Goal: Task Accomplishment & Management: Complete application form

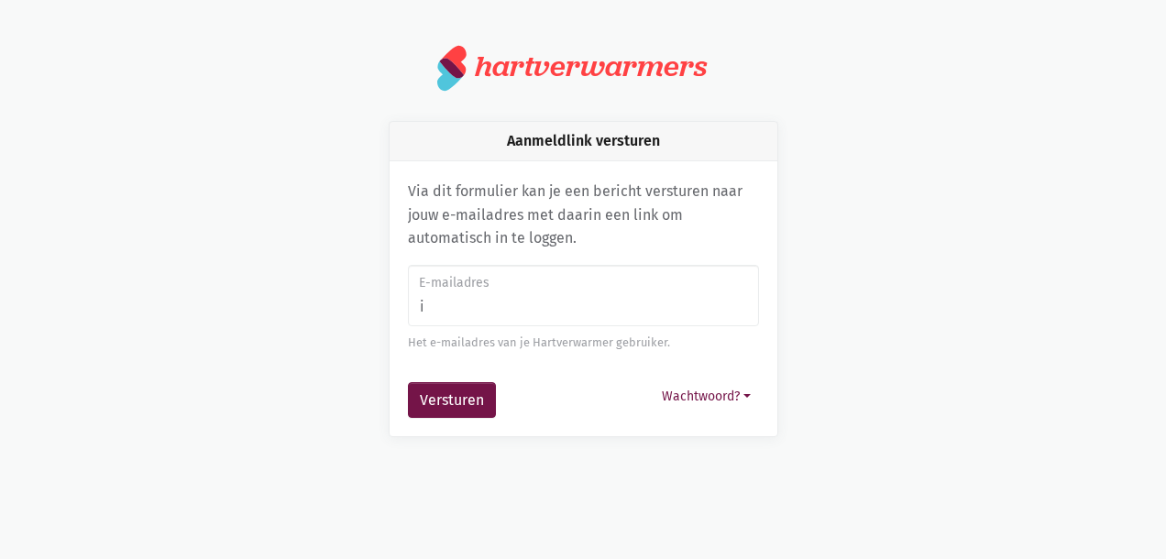
type input "[EMAIL_ADDRESS][DOMAIN_NAME]"
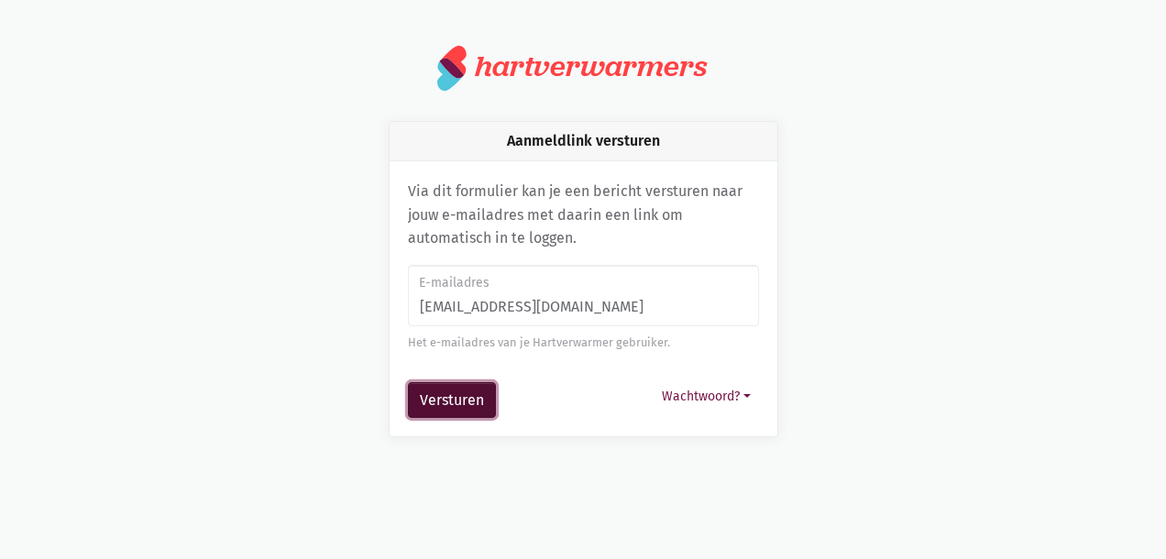
click at [480, 394] on button "Versturen" at bounding box center [452, 400] width 88 height 37
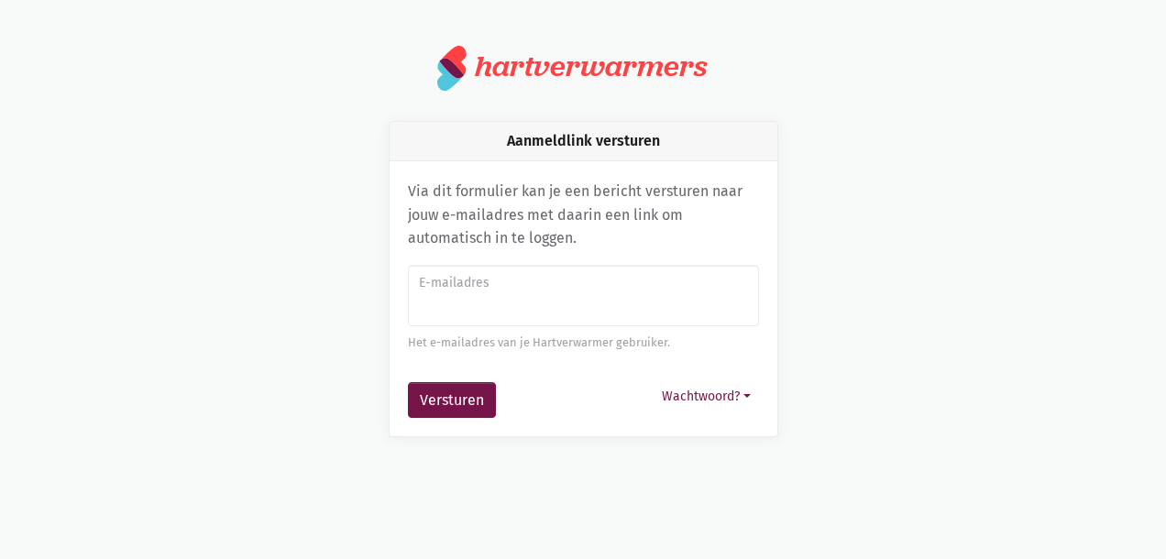
click at [508, 290] on label "E-mailadres" at bounding box center [582, 283] width 327 height 20
click at [508, 290] on input "E-mailadres" at bounding box center [583, 296] width 351 height 62
type input "[EMAIL_ADDRESS][DOMAIN_NAME]"
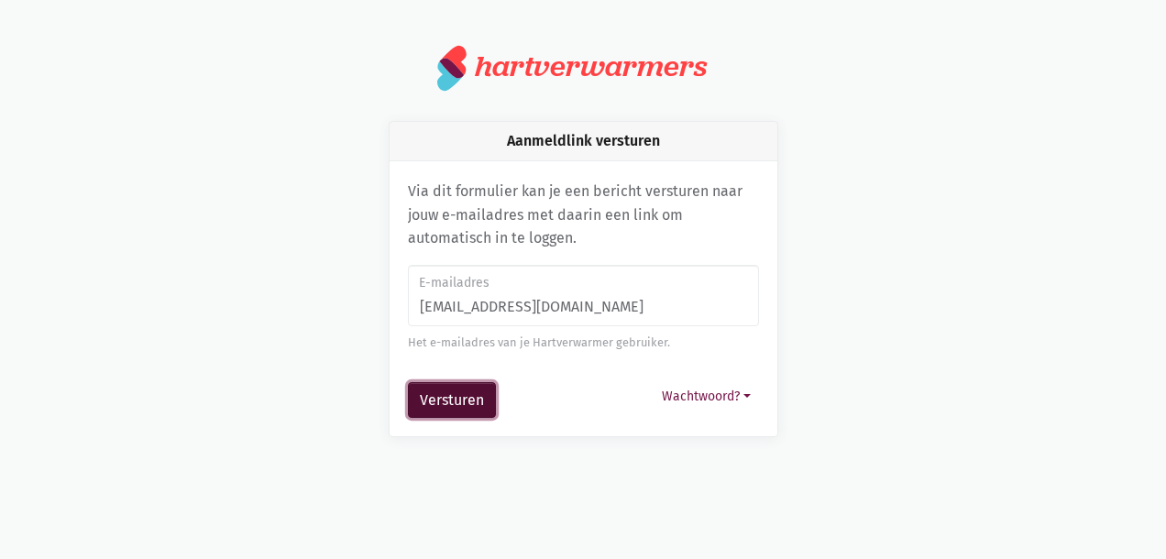
click at [457, 400] on button "Versturen" at bounding box center [452, 400] width 88 height 37
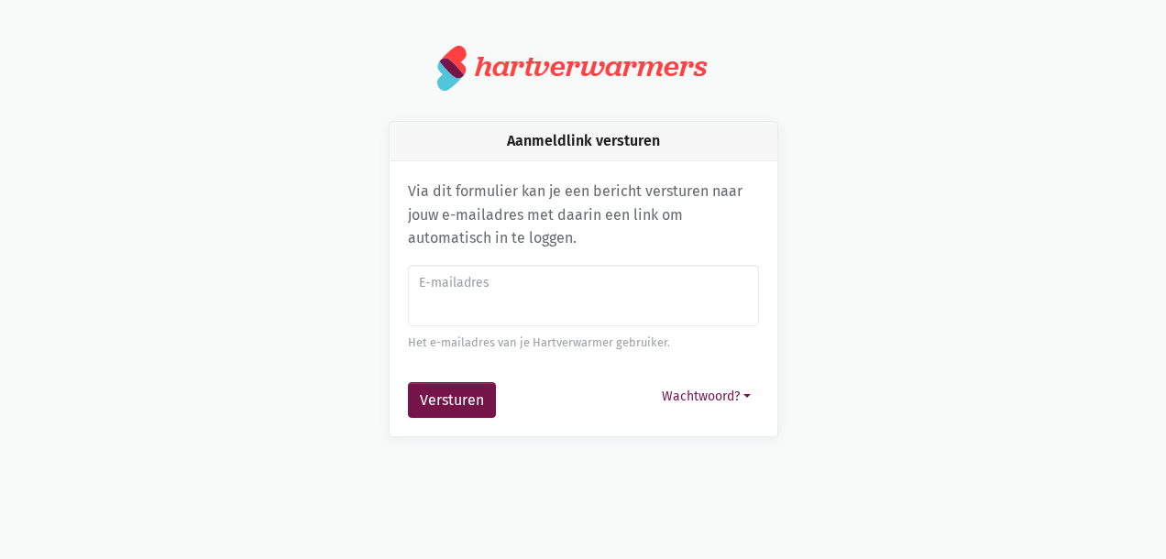
click at [487, 306] on input "E-mailadres" at bounding box center [583, 296] width 351 height 62
type input "[EMAIL_ADDRESS][DOMAIN_NAME]"
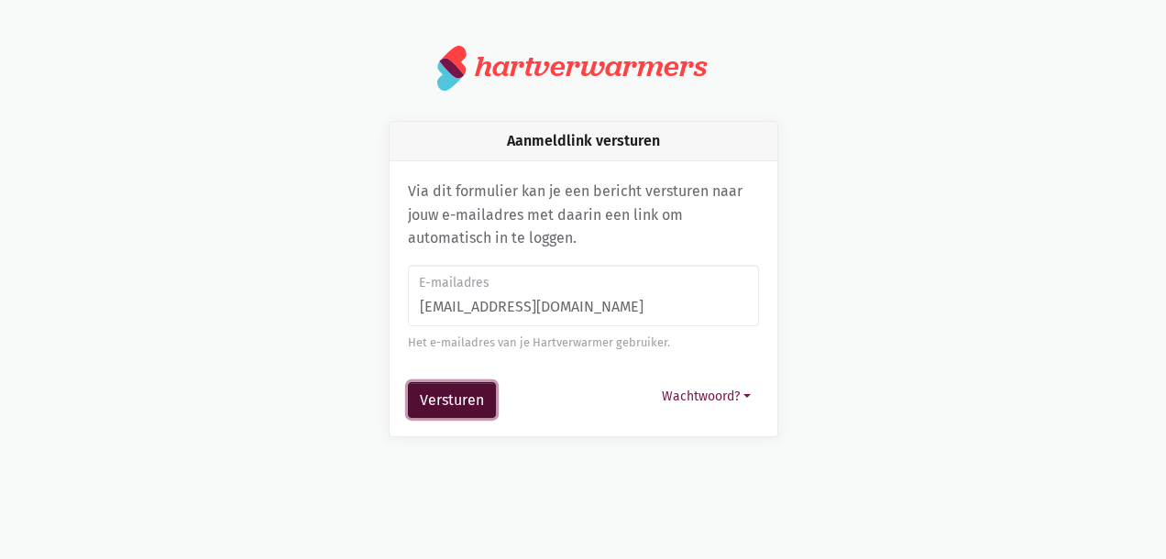
click at [457, 403] on button "Versturen" at bounding box center [452, 400] width 88 height 37
